Goal: Navigation & Orientation: Find specific page/section

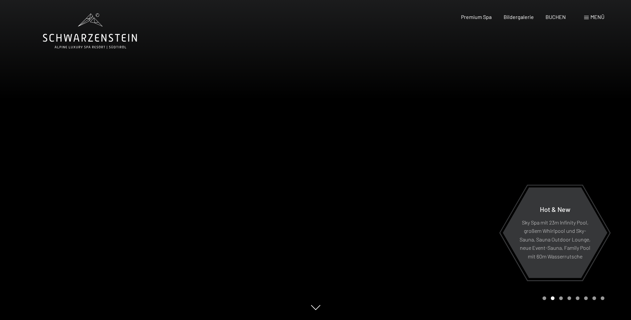
click at [592, 15] on span "Menü" at bounding box center [598, 17] width 14 height 6
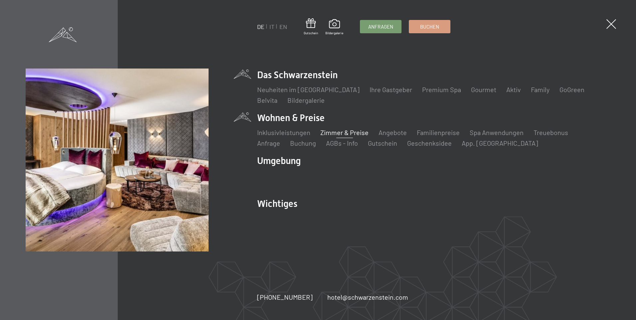
click at [337, 134] on link "Zimmer & Preise" at bounding box center [345, 132] width 48 height 8
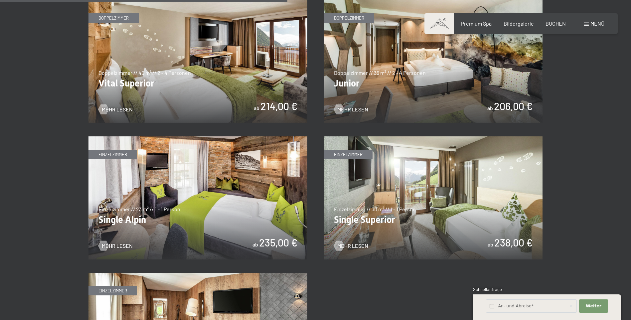
scroll to position [965, 0]
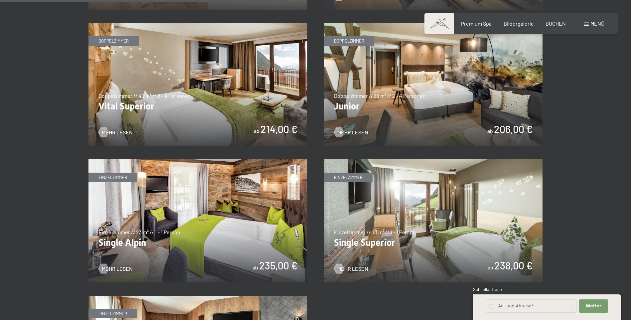
click at [386, 109] on img at bounding box center [433, 84] width 219 height 123
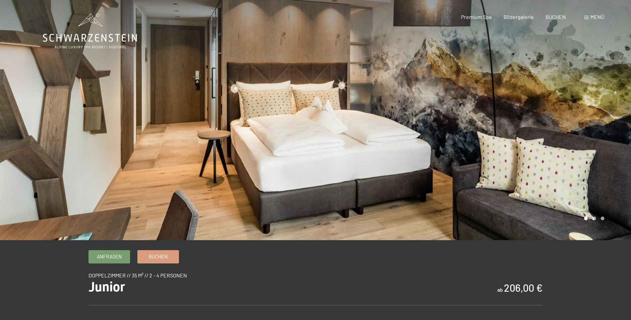
click at [581, 102] on div at bounding box center [474, 120] width 316 height 240
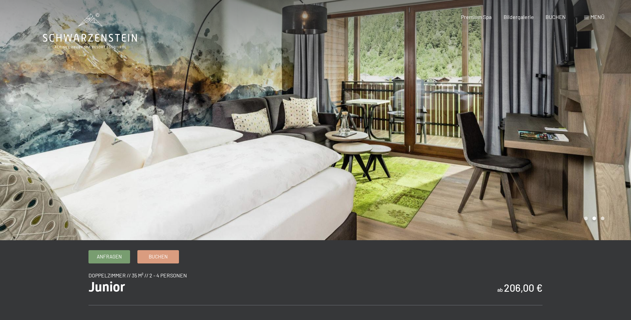
click at [581, 102] on div at bounding box center [474, 120] width 316 height 240
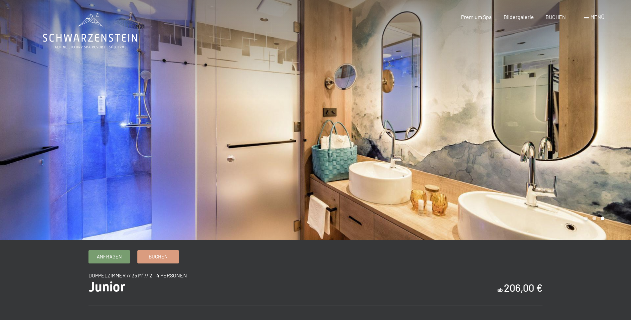
click at [581, 102] on div at bounding box center [474, 120] width 316 height 240
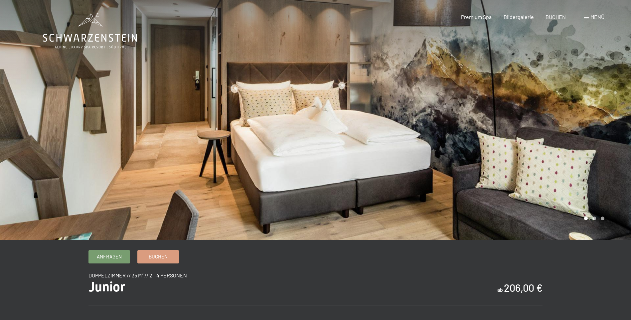
click at [581, 102] on div at bounding box center [474, 120] width 316 height 240
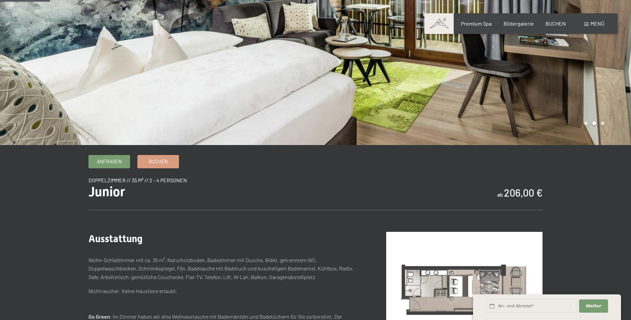
scroll to position [67, 0]
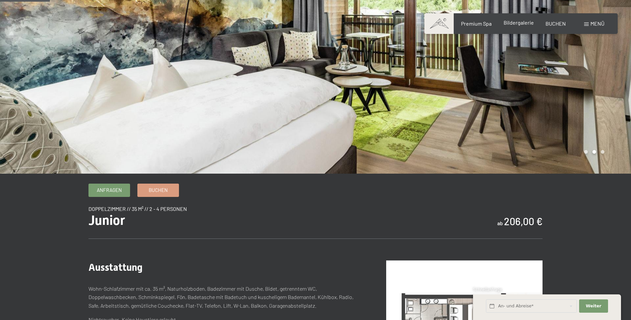
click at [514, 25] on span "Bildergalerie" at bounding box center [519, 22] width 30 height 6
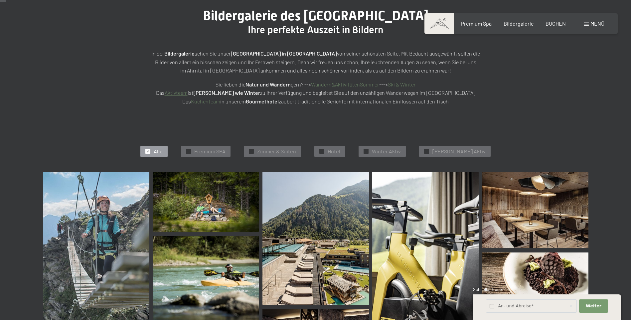
scroll to position [100, 0]
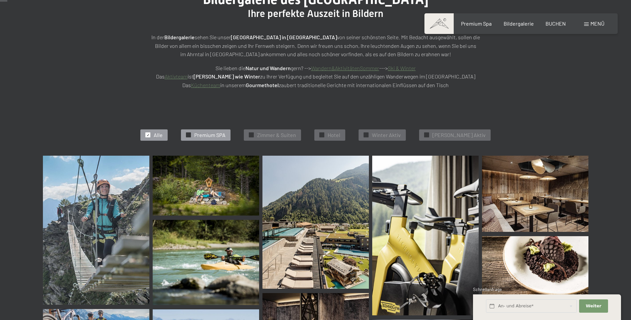
click at [226, 134] on span "Premium SPA" at bounding box center [209, 134] width 31 height 7
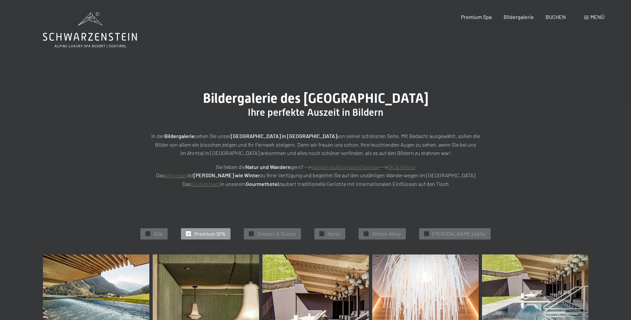
scroll to position [0, 0]
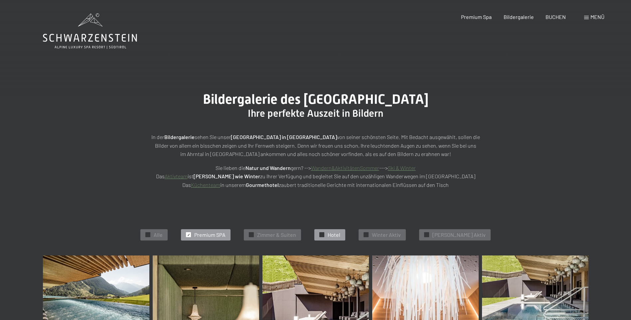
click at [341, 234] on span "Hotel" at bounding box center [334, 234] width 13 height 7
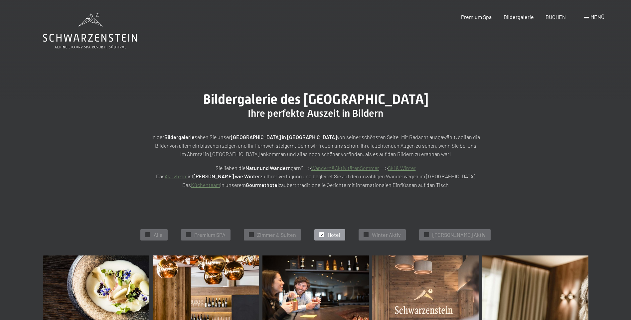
click at [593, 14] on span "Menü" at bounding box center [598, 17] width 14 height 6
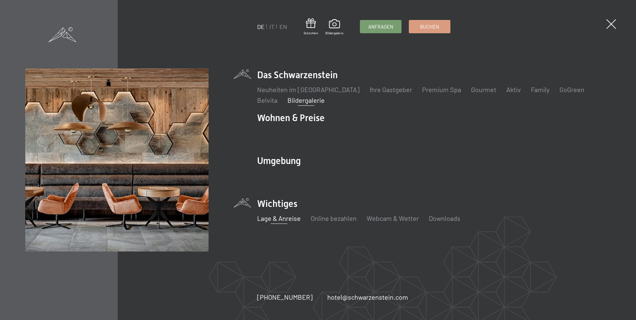
click at [265, 218] on link "Lage & Anreise" at bounding box center [279, 218] width 44 height 8
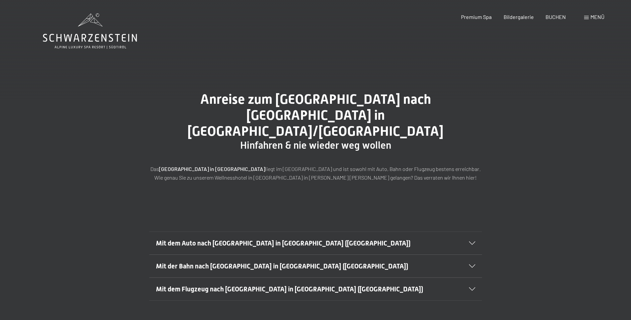
click at [473, 242] on icon at bounding box center [472, 243] width 6 height 3
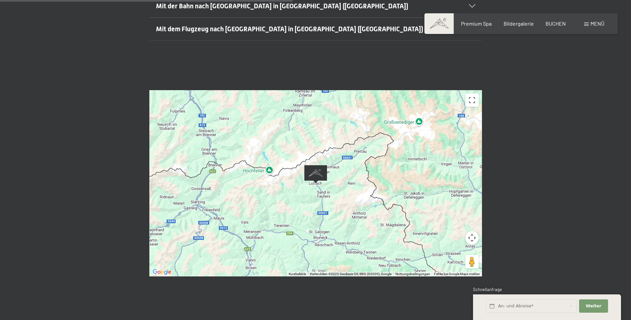
scroll to position [433, 0]
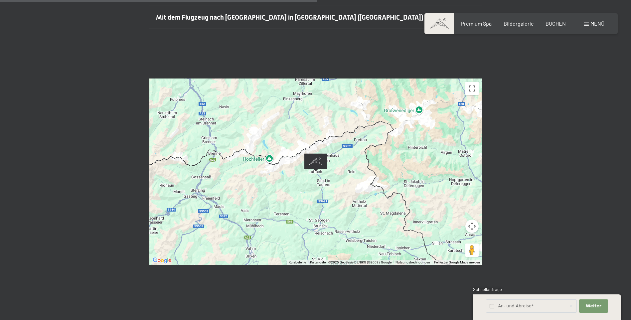
click at [475, 220] on button "Kamerasteuerung für die Karte" at bounding box center [472, 226] width 13 height 13
click at [424, 220] on button "Nach links" at bounding box center [422, 226] width 13 height 13
